Goal: Task Accomplishment & Management: Manage account settings

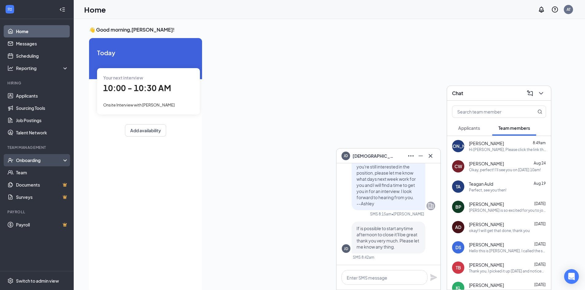
click at [29, 164] on div "Onboarding" at bounding box center [37, 160] width 74 height 12
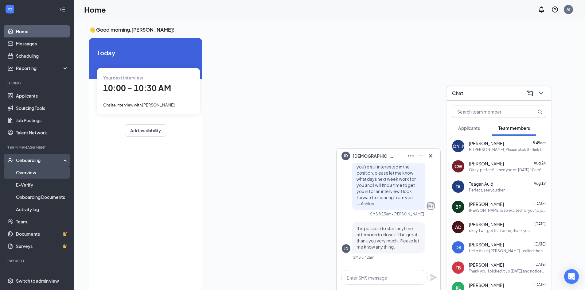
click at [54, 175] on link "Overview" at bounding box center [42, 173] width 53 height 12
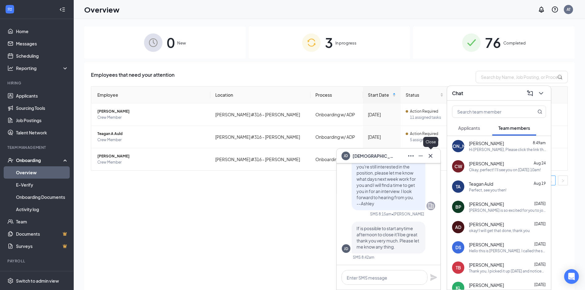
click at [429, 158] on icon "Cross" at bounding box center [430, 155] width 7 height 7
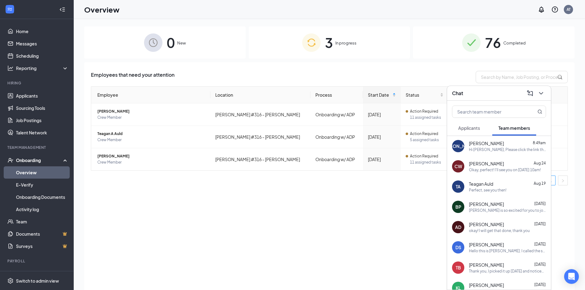
click at [545, 99] on div "Chat" at bounding box center [499, 93] width 104 height 15
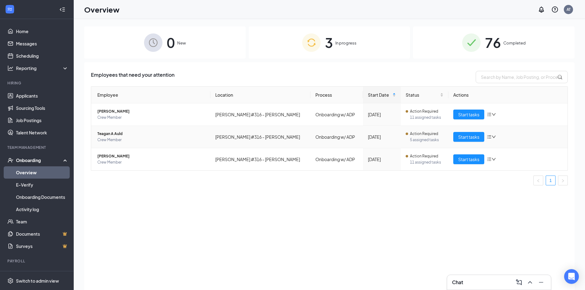
click at [121, 134] on span "Teagan A Auld" at bounding box center [151, 134] width 108 height 6
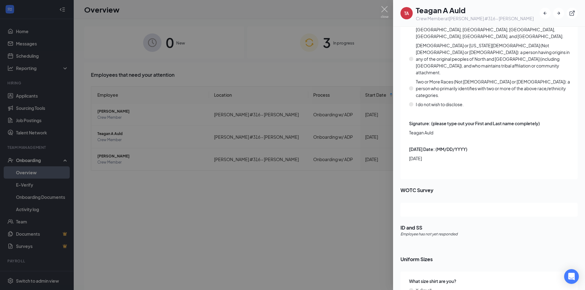
scroll to position [799, 0]
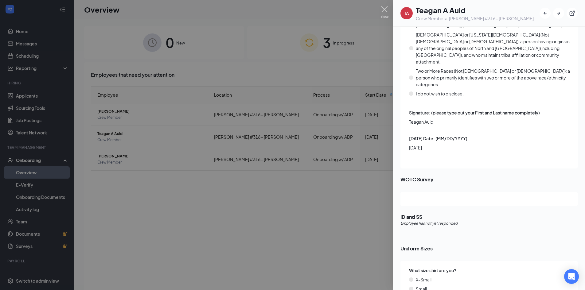
drag, startPoint x: 384, startPoint y: 13, endPoint x: 381, endPoint y: 11, distance: 4.1
click at [384, 13] on img at bounding box center [385, 12] width 8 height 12
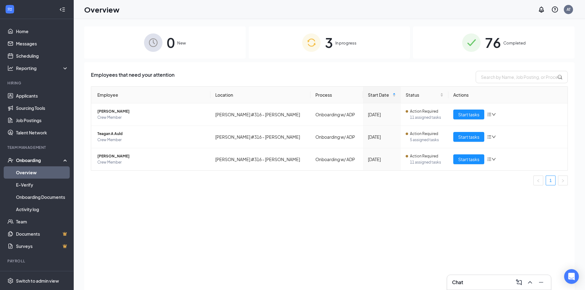
click at [530, 36] on div "76 Completed" at bounding box center [494, 42] width 162 height 32
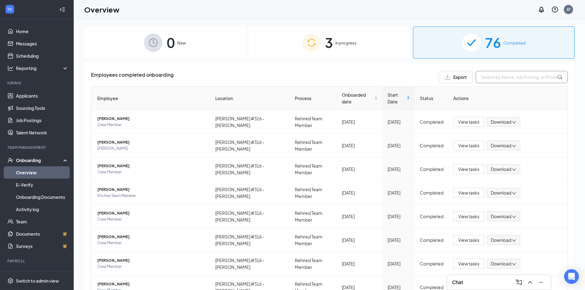
click at [481, 82] on input "text" at bounding box center [522, 77] width 92 height 12
type input "c"
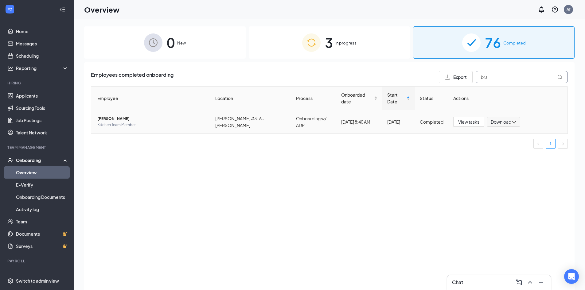
type input "bra"
click at [344, 121] on td "[DATE] 8:40 AM" at bounding box center [360, 121] width 46 height 23
click at [344, 119] on td "[DATE] 8:40 AM" at bounding box center [360, 121] width 46 height 23
click at [166, 116] on span "[PERSON_NAME]" at bounding box center [151, 119] width 108 height 6
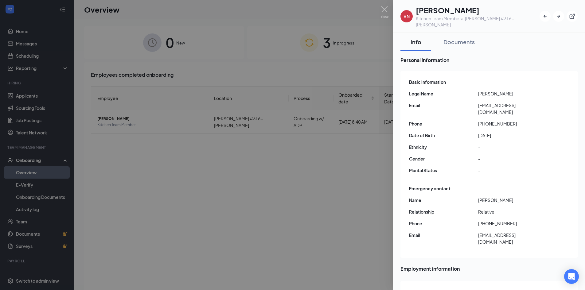
drag, startPoint x: 554, startPoint y: 141, endPoint x: 377, endPoint y: 156, distance: 178.3
click at [377, 156] on div at bounding box center [292, 145] width 585 height 290
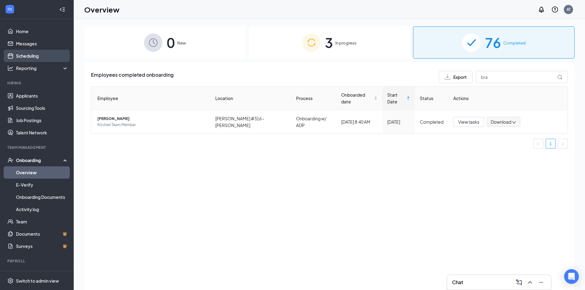
click at [31, 56] on link "Scheduling" at bounding box center [42, 56] width 53 height 12
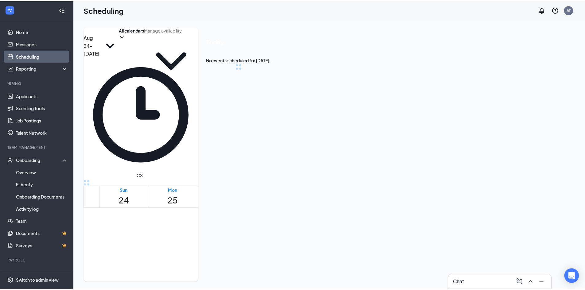
scroll to position [302, 0]
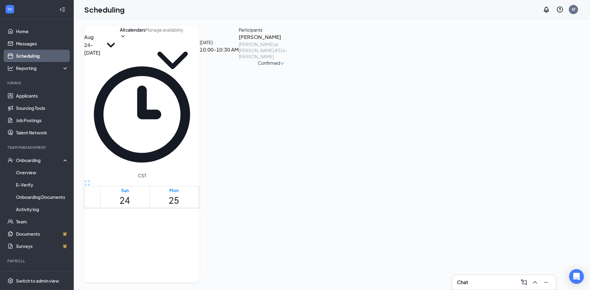
click at [280, 66] on span "Confirmed" at bounding box center [269, 63] width 22 height 7
click at [549, 106] on span "Mark complete" at bounding box center [532, 109] width 42 height 7
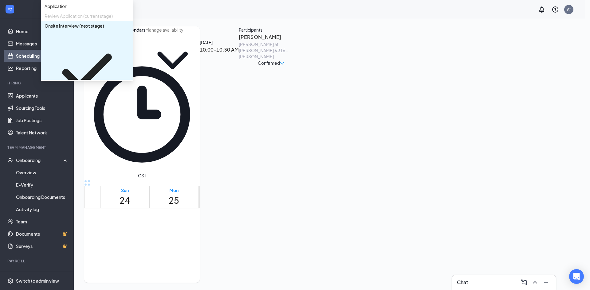
click at [78, 124] on span "Hiring Complete" at bounding box center [61, 120] width 33 height 7
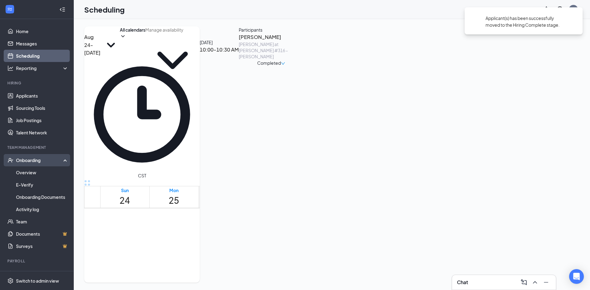
click at [37, 159] on div "Onboarding" at bounding box center [39, 160] width 47 height 6
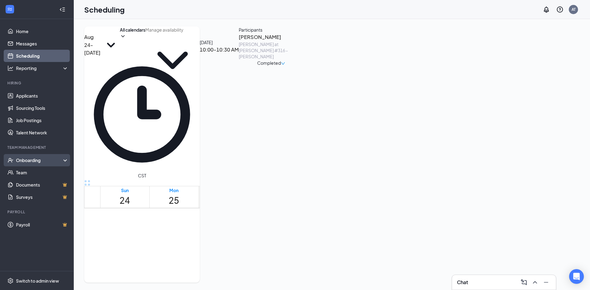
click at [39, 159] on div "Onboarding" at bounding box center [39, 160] width 47 height 6
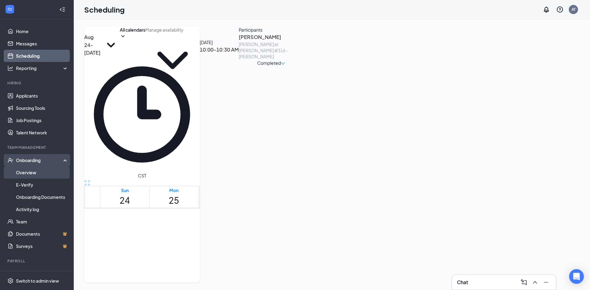
click at [30, 172] on link "Overview" at bounding box center [42, 173] width 53 height 12
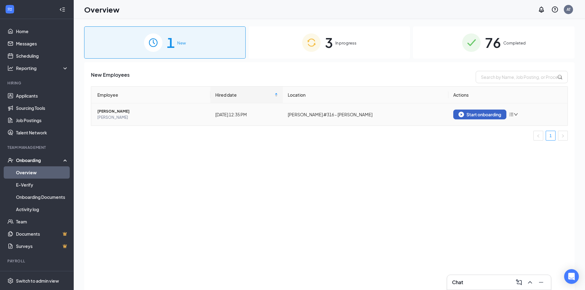
click at [497, 113] on div "Start onboarding" at bounding box center [480, 115] width 43 height 6
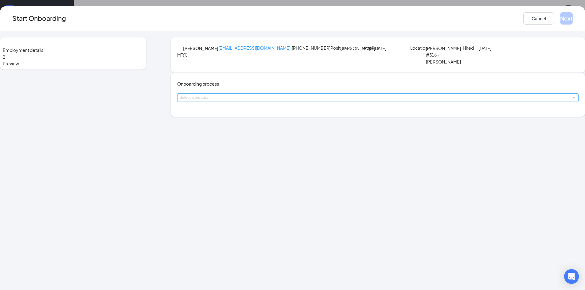
click at [294, 101] on div "Select a process" at bounding box center [377, 98] width 394 height 6
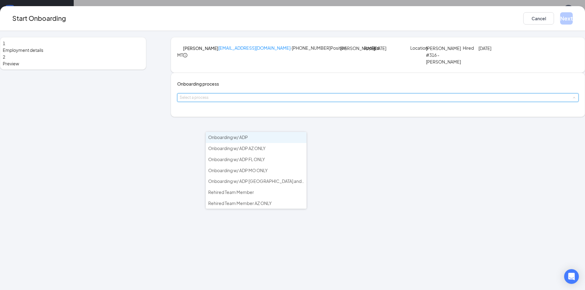
click at [262, 135] on li "Onboarding w/ ADP" at bounding box center [256, 137] width 101 height 11
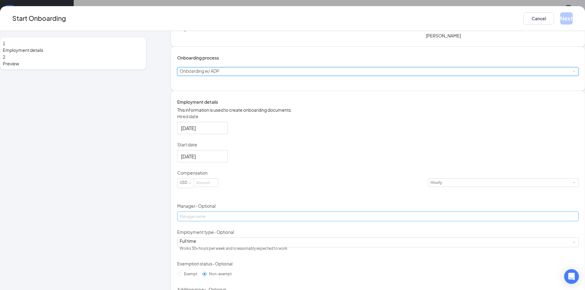
scroll to position [92, 0]
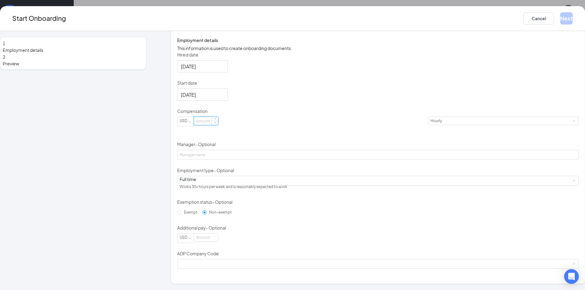
click at [218, 125] on input at bounding box center [206, 121] width 24 height 8
type input "15"
click at [399, 161] on div "Hired date [DATE] Start date [DATE] Compensation USD 15 Hourly Manager - Option…" at bounding box center [378, 161] width 402 height 218
click at [232, 176] on div "Full time Works 30+ hours per week and is reasonably expected to work" at bounding box center [378, 180] width 397 height 9
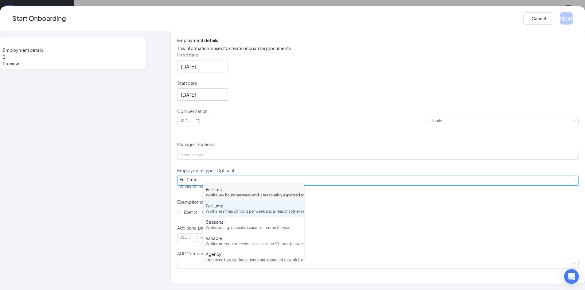
click at [228, 215] on div "Works less than 30 hours per week and is reasonably expected to work" at bounding box center [254, 212] width 96 height 6
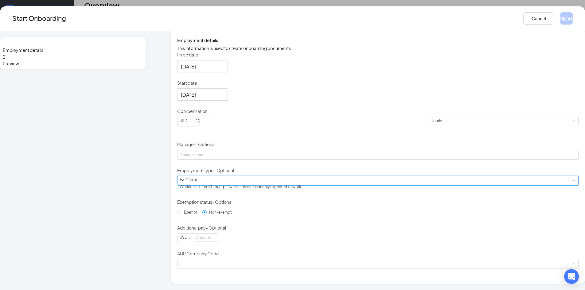
scroll to position [28, 0]
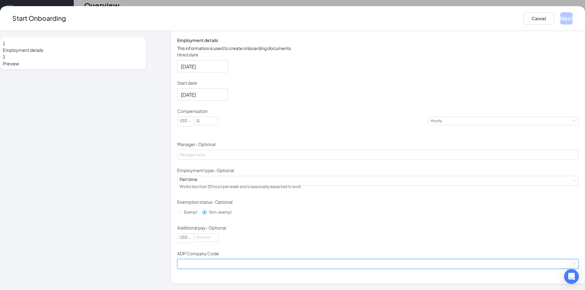
click at [297, 269] on div at bounding box center [378, 264] width 397 height 9
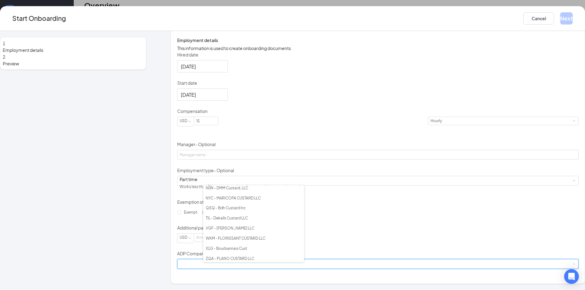
scroll to position [216, 0]
click at [251, 226] on li "VGF - [PERSON_NAME] LLC" at bounding box center [253, 227] width 101 height 10
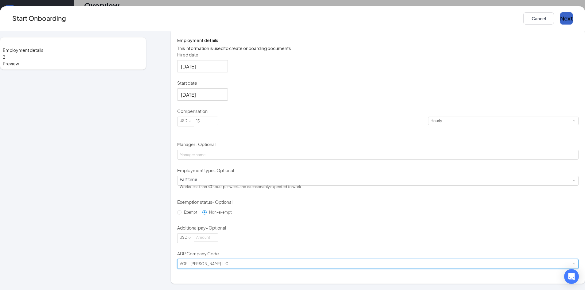
click at [561, 19] on button "Next" at bounding box center [567, 18] width 13 height 12
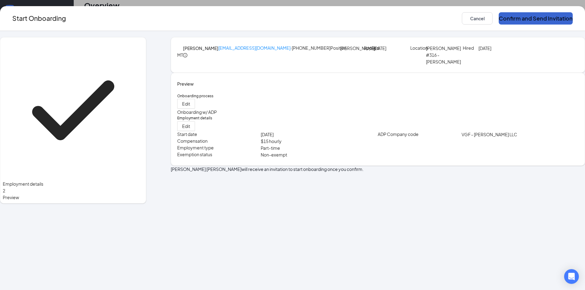
scroll to position [0, 0]
click at [499, 18] on button "Confirm and Send Invitation" at bounding box center [536, 18] width 74 height 12
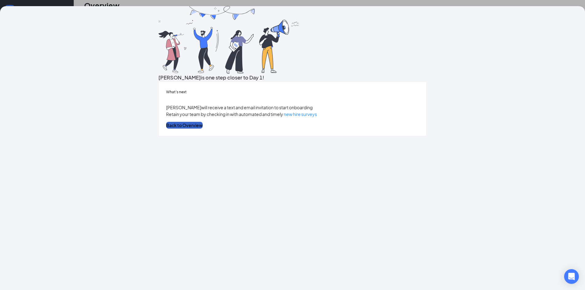
click at [203, 129] on button "Back to Overview" at bounding box center [184, 125] width 37 height 7
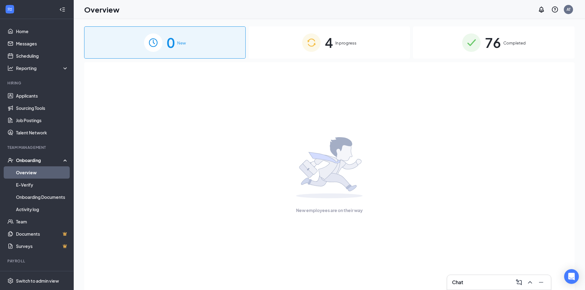
click at [331, 42] on span "4" at bounding box center [329, 42] width 8 height 21
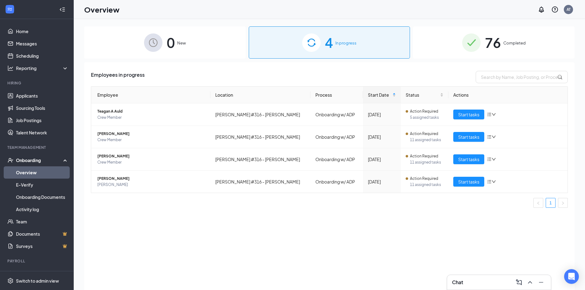
click at [486, 280] on div "Chat" at bounding box center [499, 283] width 94 height 10
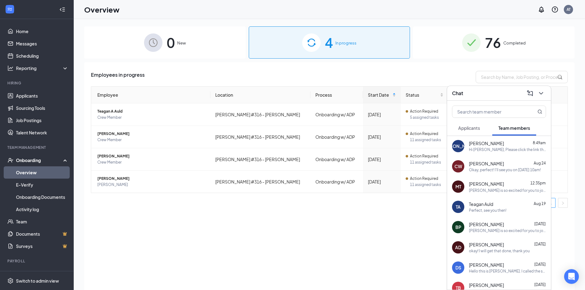
click at [494, 151] on div "Hi [PERSON_NAME], Please click the link that was sent to you about the forms. T…" at bounding box center [507, 149] width 77 height 5
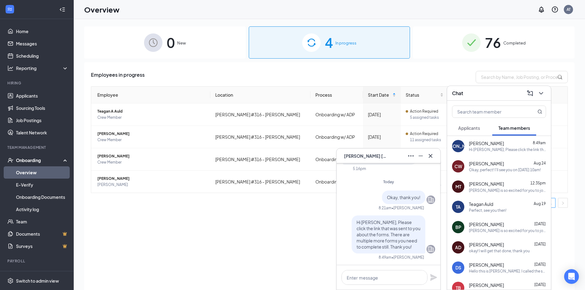
click at [476, 185] on span "[PERSON_NAME]" at bounding box center [486, 184] width 35 height 7
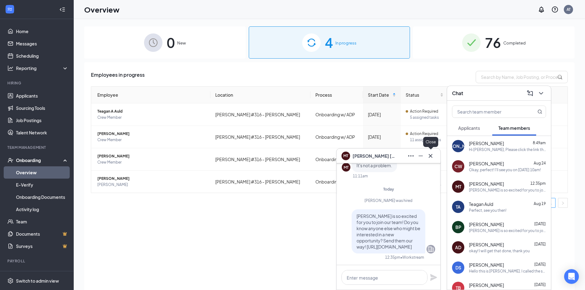
click at [431, 152] on button at bounding box center [431, 156] width 10 height 10
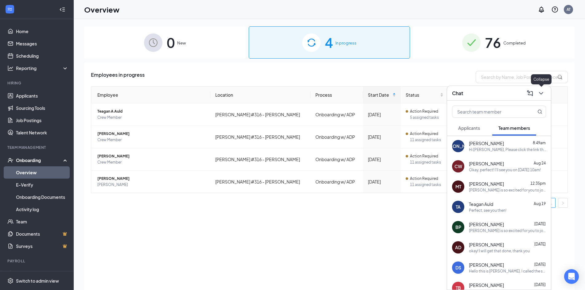
click at [546, 90] on div at bounding box center [540, 94] width 11 height 10
click at [545, 92] on icon "ChevronDown" at bounding box center [541, 93] width 7 height 7
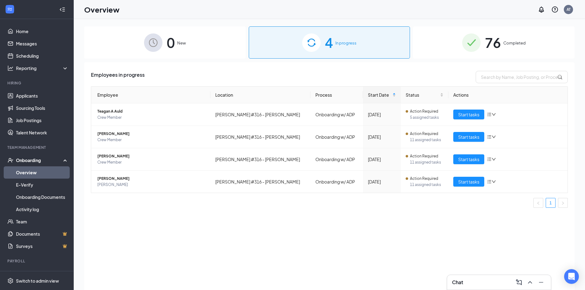
click at [475, 280] on div "Chat" at bounding box center [499, 283] width 94 height 10
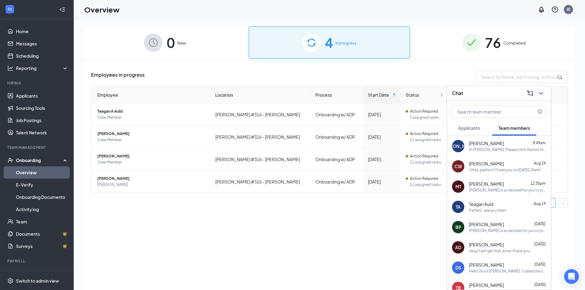
click at [474, 130] on span "Applicants" at bounding box center [470, 128] width 22 height 6
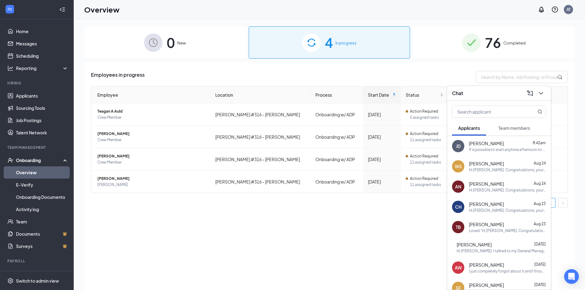
click at [477, 153] on div "[PERSON_NAME] [PERSON_NAME] 8:42am If is possible to start anytime afternoon to…" at bounding box center [499, 146] width 104 height 20
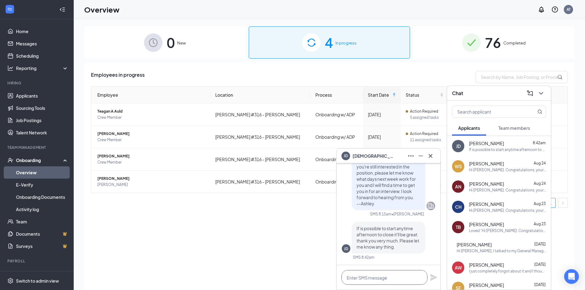
click at [396, 275] on textarea at bounding box center [385, 277] width 86 height 15
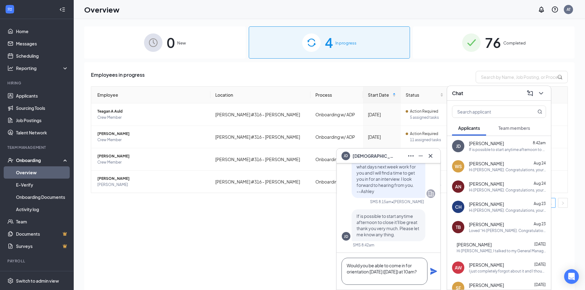
click at [398, 272] on textarea "Would you be able to come in for orientation [DATE] ([DATE]) at 10am?" at bounding box center [385, 271] width 86 height 27
click at [384, 279] on textarea "Would you be able to come in for orientation [DATE] ([DATE]) at 10am?" at bounding box center [385, 271] width 86 height 27
click at [394, 270] on textarea "Would you be able to come in for orientation [DATE] ([DATE]) at 10am?" at bounding box center [385, 271] width 86 height 27
click at [354, 277] on textarea "Would you be able to come in for orientation [DATE][DATE]) at 10am?" at bounding box center [385, 271] width 86 height 27
click at [391, 277] on textarea "Would you be able to come in for orientation [DATE][DATE] 10am?" at bounding box center [385, 271] width 86 height 27
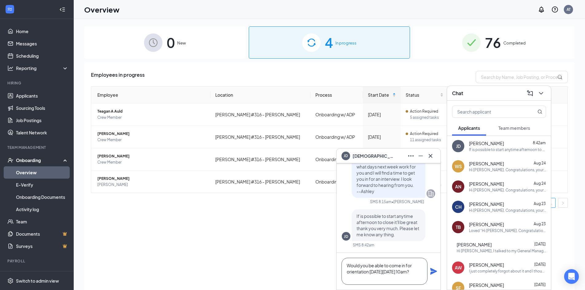
scroll to position [1, 0]
drag, startPoint x: 376, startPoint y: 270, endPoint x: 369, endPoint y: 282, distance: 13.3
click at [369, 280] on textarea "Would you be able to come in for orientation [DATE][DATE] 10am?" at bounding box center [385, 271] width 86 height 27
click at [374, 280] on textarea "Would you be able to come in for orientation [DATE][DATE] 10am?" at bounding box center [385, 271] width 86 height 27
type textarea "Would you be able to come in for orientation [DATE][DATE] 10am?"
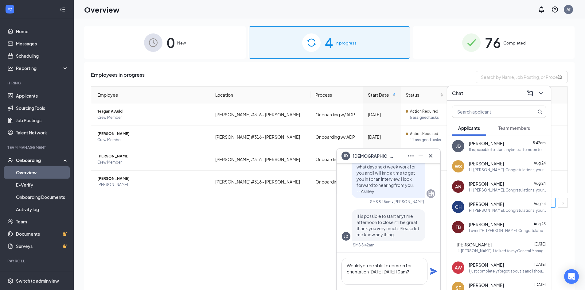
click at [430, 272] on icon "Plane" at bounding box center [433, 271] width 7 height 7
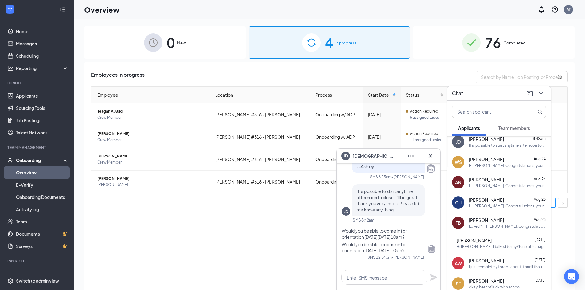
scroll to position [0, 0]
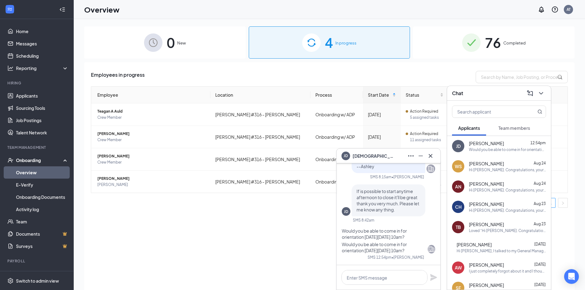
click at [507, 128] on span "Team members" at bounding box center [515, 128] width 32 height 6
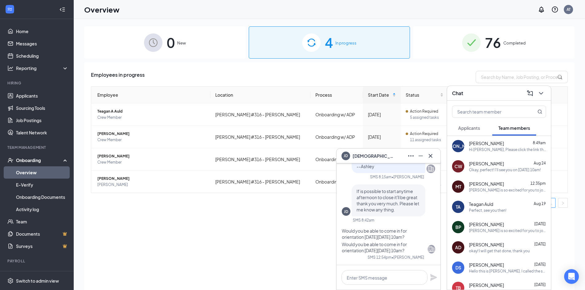
click at [483, 189] on div "[PERSON_NAME] is so excited for you to join our team! Do you know anyone else w…" at bounding box center [507, 190] width 77 height 5
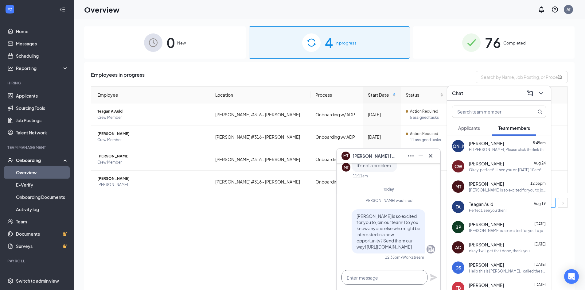
click at [379, 280] on textarea at bounding box center [385, 277] width 86 height 15
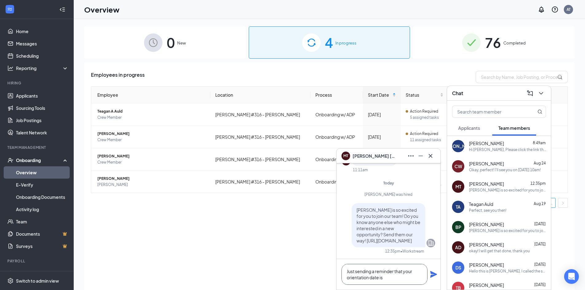
paste textarea "[DATE] 10am"
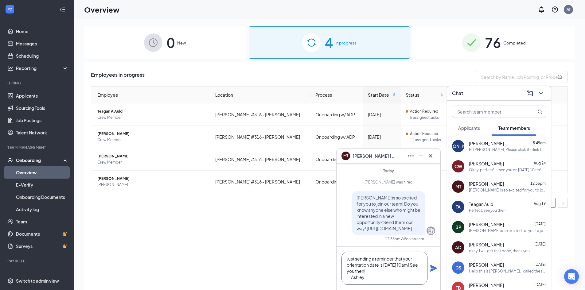
scroll to position [0, 0]
type textarea "Just sending a reminder that your orientation date is [DATE] 10am! See you then…"
click at [433, 269] on icon "Plane" at bounding box center [434, 268] width 7 height 7
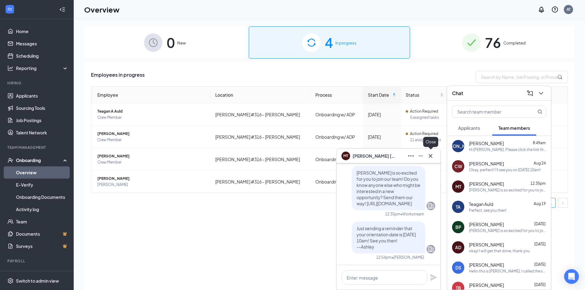
click at [432, 158] on icon "Cross" at bounding box center [430, 155] width 7 height 7
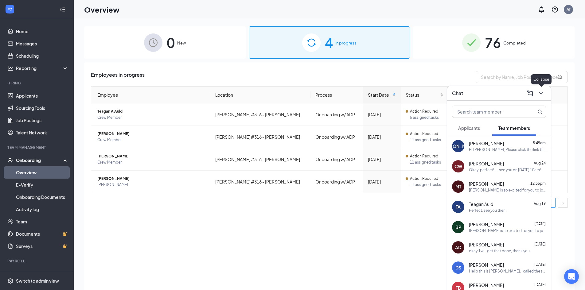
click at [546, 92] on button at bounding box center [542, 94] width 10 height 10
